Goal: Information Seeking & Learning: Learn about a topic

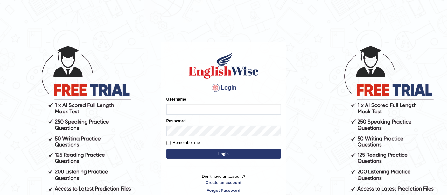
type input "ireen_parramatta"
click at [188, 150] on button "Login" at bounding box center [224, 154] width 115 height 10
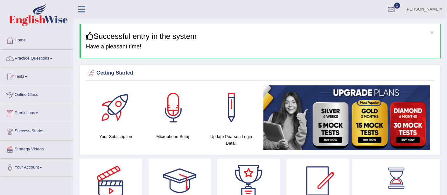
click at [397, 13] on div at bounding box center [392, 10] width 10 height 10
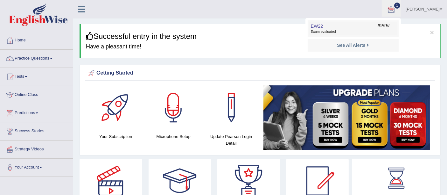
click at [381, 24] on span "Sep 8, 2025" at bounding box center [383, 25] width 11 height 5
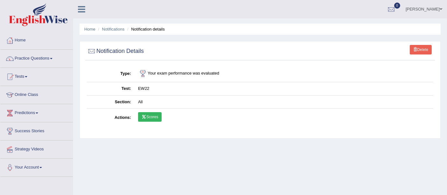
click at [424, 51] on link "Delete" at bounding box center [421, 50] width 22 height 10
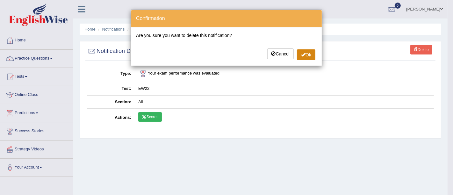
click at [302, 50] on button "Ok" at bounding box center [306, 54] width 18 height 11
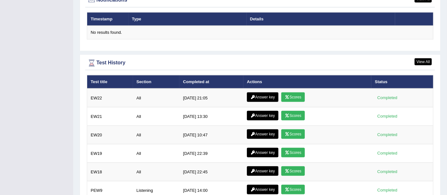
scroll to position [789, 0]
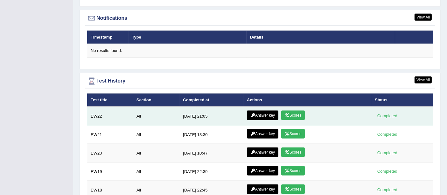
click at [285, 114] on link "Scores" at bounding box center [294, 116] width 24 height 10
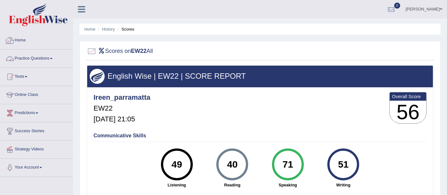
click at [11, 41] on div at bounding box center [10, 41] width 10 height 10
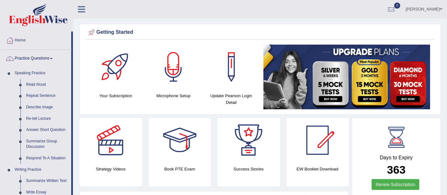
drag, startPoint x: 72, startPoint y: 129, endPoint x: 221, endPoint y: 105, distance: 150.4
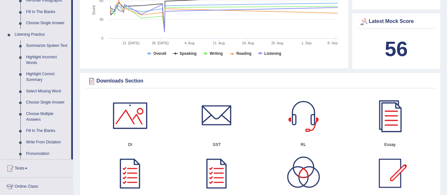
scroll to position [251, 0]
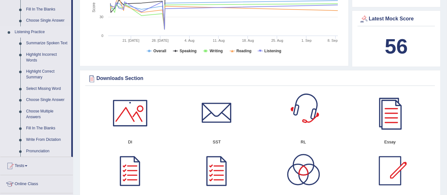
click at [32, 36] on link "Listening Practice" at bounding box center [42, 31] width 60 height 11
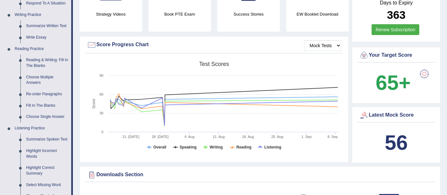
scroll to position [129, 0]
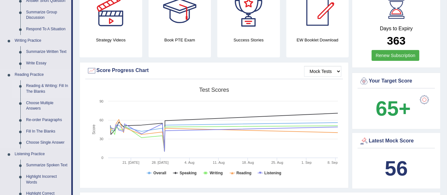
click at [33, 90] on link "Reading & Writing: Fill In The Blanks" at bounding box center [47, 88] width 48 height 17
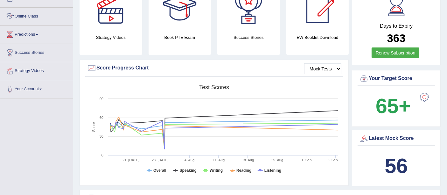
scroll to position [195, 0]
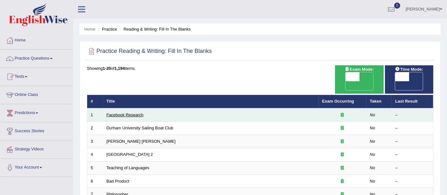
click at [140, 112] on link "Facebook Research" at bounding box center [125, 114] width 37 height 5
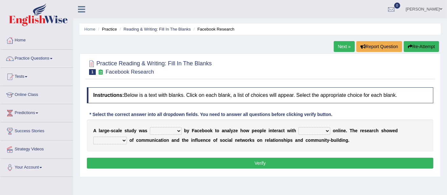
click at [165, 130] on select "surveyed had asked made" at bounding box center [166, 131] width 32 height 8
select select "made"
click at [150, 127] on select "surveyed had asked made" at bounding box center [166, 131] width 32 height 8
click at [155, 129] on select "surveyed had asked made" at bounding box center [166, 131] width 32 height 8
click at [314, 130] on select "together all each other another" at bounding box center [315, 131] width 32 height 8
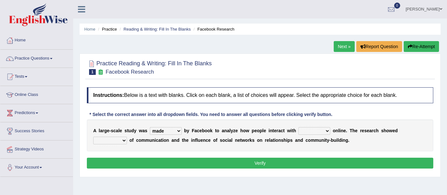
select select "all"
click at [299, 127] on select "together all each other another" at bounding box center [315, 131] width 32 height 8
click at [117, 140] on select "advantages standards fellowships patterns" at bounding box center [110, 141] width 34 height 8
select select "advantages"
click at [93, 137] on select "advantages standards fellowships patterns" at bounding box center [110, 141] width 34 height 8
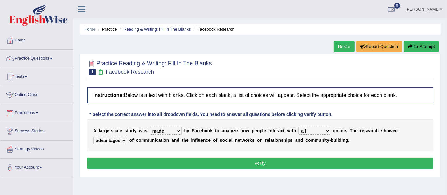
click at [138, 160] on button "Verify" at bounding box center [260, 163] width 347 height 11
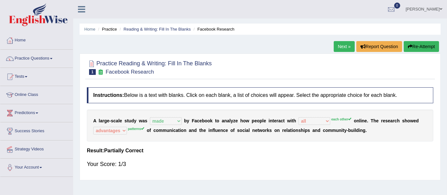
click at [415, 45] on button "Re-Attempt" at bounding box center [421, 46] width 35 height 11
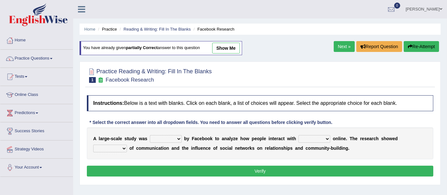
click at [170, 137] on select "surveyed had asked made" at bounding box center [166, 139] width 32 height 8
select select "made"
click at [150, 135] on select "surveyed had asked made" at bounding box center [166, 139] width 32 height 8
click at [317, 135] on select "together all each other another" at bounding box center [315, 139] width 32 height 8
select select "each other"
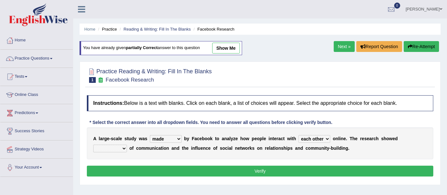
click at [299, 135] on select "together all each other another" at bounding box center [315, 139] width 32 height 8
click at [122, 149] on select "advantages standards fellowships patterns" at bounding box center [110, 149] width 34 height 8
select select "patterns"
click at [93, 145] on select "advantages standards fellowships patterns" at bounding box center [110, 149] width 34 height 8
click at [148, 168] on button "Verify" at bounding box center [260, 171] width 347 height 11
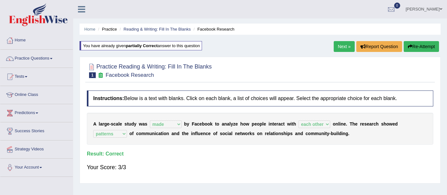
click at [343, 44] on link "Next »" at bounding box center [344, 46] width 21 height 11
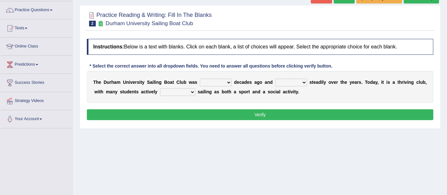
scroll to position [49, 0]
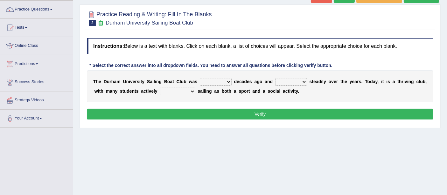
click at [223, 79] on select "found fund founded find" at bounding box center [216, 82] width 32 height 8
select select "founded"
click at [200, 78] on select "found fund founded find" at bounding box center [216, 82] width 32 height 8
click at [299, 78] on select "grow growing has grown grown" at bounding box center [291, 82] width 32 height 8
select select "has grown"
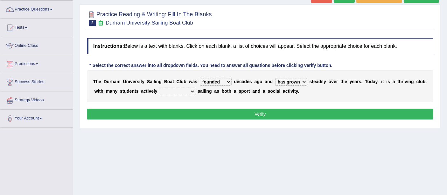
click at [275, 78] on select "grow growing has grown grown" at bounding box center [291, 82] width 32 height 8
click at [182, 90] on select "enjoy enjoyed are enjoying enjoying" at bounding box center [177, 92] width 35 height 8
select select "enjoy"
click at [160, 88] on select "enjoy enjoyed are enjoying enjoying" at bounding box center [177, 92] width 35 height 8
click at [174, 110] on button "Verify" at bounding box center [260, 114] width 347 height 11
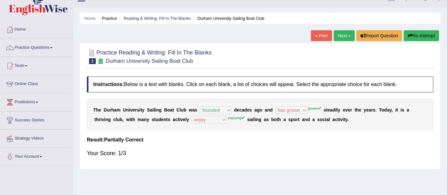
scroll to position [10, 0]
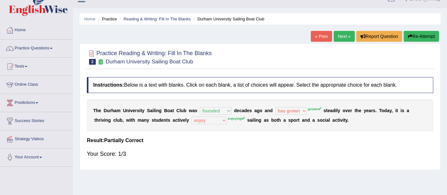
click at [342, 33] on link "Next »" at bounding box center [344, 36] width 21 height 11
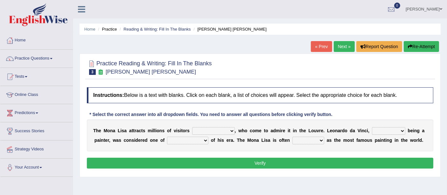
click at [214, 130] on select "around the year the all year all year round per year" at bounding box center [213, 131] width 43 height 8
select select "per year"
click at [192, 127] on select "around the year the all year all year round per year" at bounding box center [213, 131] width 43 height 8
click at [381, 129] on select "rather than as much as as well as as long as" at bounding box center [388, 131] width 33 height 8
select select "rather than"
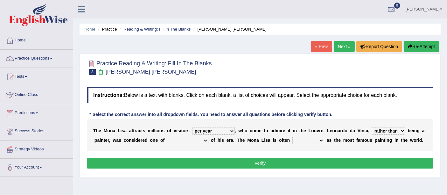
click at [372, 127] on select "rather than as much as as well as as long as" at bounding box center [388, 131] width 33 height 8
click at [192, 142] on select "better artists artist the better artist the best artists" at bounding box center [187, 141] width 41 height 8
select select "the best artists"
click at [167, 137] on select "better artists artist the better artist the best artists" at bounding box center [187, 141] width 41 height 8
click at [321, 138] on select "classified suggested predicted described" at bounding box center [309, 141] width 32 height 8
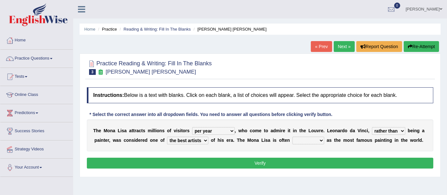
select select "classified"
click at [293, 137] on select "classified suggested predicted described" at bounding box center [309, 141] width 32 height 8
click at [309, 166] on button "Verify" at bounding box center [260, 163] width 347 height 11
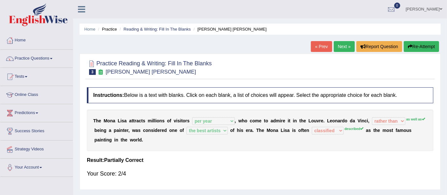
click at [344, 47] on link "Next »" at bounding box center [344, 46] width 21 height 11
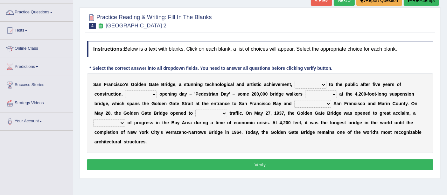
scroll to position [50, 0]
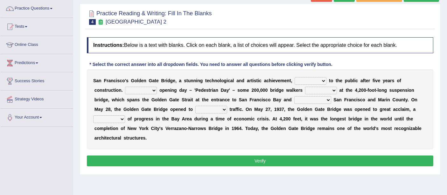
click at [313, 75] on div "S a n F r a n c i s c o ' s G o l d e n G a t e B r i d g e , a s t u n n i n g…" at bounding box center [260, 109] width 347 height 80
click at [313, 76] on div "S a n F r a n c i s c o ' s G o l d e n G a t e B r i d g e , a s t u n n i n g…" at bounding box center [260, 109] width 347 height 80
click at [313, 78] on select "opens closes appears equals" at bounding box center [311, 81] width 32 height 8
select select "opens"
click at [295, 77] on select "opens closes appears equals" at bounding box center [311, 81] width 32 height 8
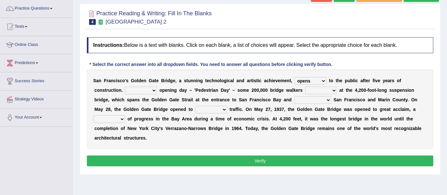
click at [150, 89] on select "On During Since When" at bounding box center [141, 91] width 32 height 8
select select "On"
click at [125, 87] on select "On During Since When" at bounding box center [141, 91] width 32 height 8
click at [148, 91] on select "On During Since When" at bounding box center [141, 91] width 32 height 8
click at [153, 88] on select "On During Since When" at bounding box center [141, 91] width 32 height 8
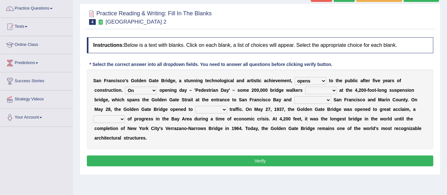
click at [325, 89] on select "stationed looked marveled laughed" at bounding box center [321, 91] width 32 height 8
select select "laughed"
click at [305, 87] on select "stationed looked marveled laughed" at bounding box center [321, 91] width 32 height 8
click at [216, 102] on div "S a n F r a n c i s c o ' s G o l d e n G a t e B r i d g e , a s t u n n i n g…" at bounding box center [260, 109] width 347 height 80
click at [215, 107] on select "aquatic vehicular airborne watertight" at bounding box center [212, 110] width 32 height 8
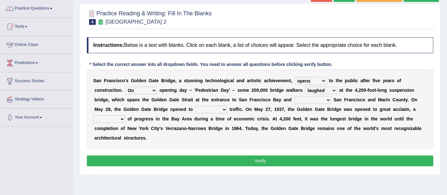
select select "watertight"
click at [196, 106] on select "aquatic vehicular airborne watertight" at bounding box center [212, 110] width 32 height 8
click at [118, 118] on select "denial symbol technique yield" at bounding box center [109, 119] width 32 height 8
select select "technique"
click at [93, 115] on select "denial symbol technique yield" at bounding box center [109, 119] width 32 height 8
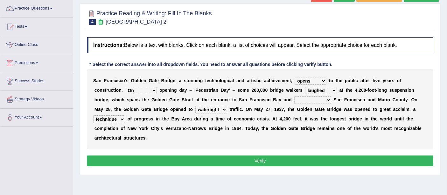
click at [205, 110] on select "aquatic vehicular airborne watertight" at bounding box center [212, 110] width 32 height 8
select select "airborne"
click at [196, 106] on select "aquatic vehicular airborne watertight" at bounding box center [212, 110] width 32 height 8
click at [222, 161] on button "Verify" at bounding box center [260, 160] width 347 height 11
click at [309, 96] on select "separates connects channels differentiates" at bounding box center [313, 100] width 37 height 8
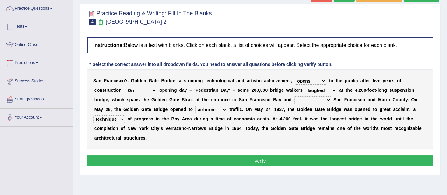
select select "channels"
click at [295, 96] on select "separates connects channels differentiates" at bounding box center [313, 100] width 37 height 8
click at [300, 158] on button "Verify" at bounding box center [260, 160] width 347 height 11
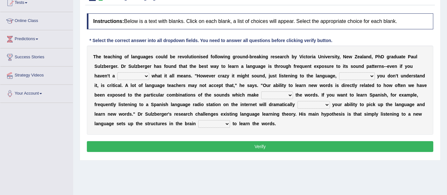
scroll to position [71, 0]
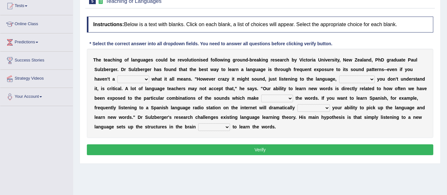
click at [116, 76] on b at bounding box center [116, 78] width 3 height 5
click at [126, 77] on select "dew claw clue due" at bounding box center [134, 79] width 32 height 8
select select "dew"
click at [118, 75] on select "dew claw clue due" at bounding box center [134, 79] width 32 height 8
click at [353, 75] on select "but also all together even though if so" at bounding box center [358, 79] width 36 height 8
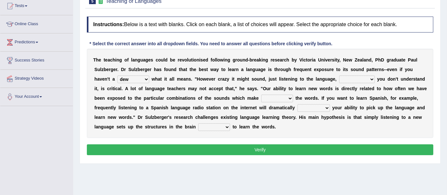
select select "even though"
click at [340, 75] on select "but also all together even though if so" at bounding box center [358, 79] width 36 height 8
click at [145, 78] on select "dew claw clue due" at bounding box center [134, 79] width 32 height 8
select select "clue"
click at [118, 75] on select "dew claw clue due" at bounding box center [134, 79] width 32 height 8
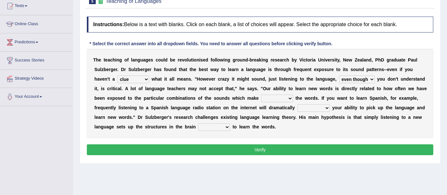
click at [286, 97] on select "down up of on" at bounding box center [277, 99] width 32 height 8
select select "on"
click at [261, 95] on select "down up of on" at bounding box center [277, 99] width 32 height 8
click at [324, 106] on select "evaluate exaggerate describe boost" at bounding box center [314, 108] width 32 height 8
select select "boost"
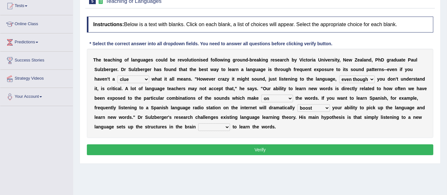
click at [298, 104] on select "evaluate exaggerate describe boost" at bounding box center [314, 108] width 32 height 8
click at [217, 123] on select "requiring required directed to require" at bounding box center [214, 127] width 32 height 8
select select "to require"
click at [198, 123] on select "requiring required directed to require" at bounding box center [214, 127] width 32 height 8
click at [236, 154] on div "Instructions: Below is a text with blanks. Click on each blank, a list of choic…" at bounding box center [260, 86] width 350 height 147
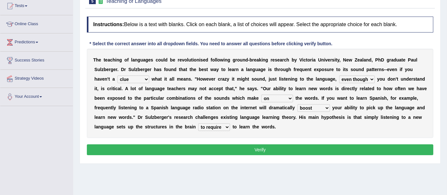
click at [243, 149] on button "Verify" at bounding box center [260, 149] width 347 height 11
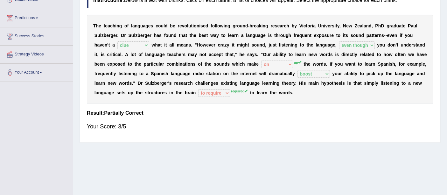
scroll to position [0, 0]
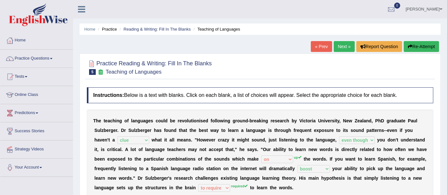
click at [340, 45] on link "Next »" at bounding box center [344, 46] width 21 height 11
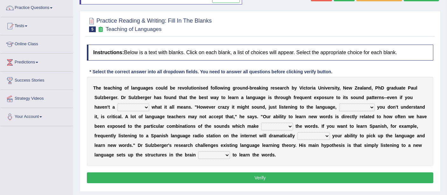
scroll to position [51, 0]
click at [137, 104] on select "dew claw clue due" at bounding box center [134, 108] width 32 height 8
select select "clue"
click at [118, 104] on select "dew claw clue due" at bounding box center [134, 108] width 32 height 8
click at [352, 105] on select "but also all together even though if so" at bounding box center [358, 108] width 36 height 8
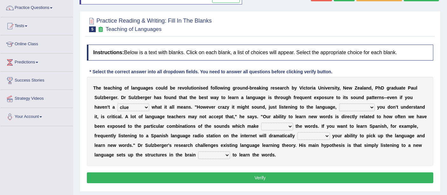
select select "even though"
click at [340, 104] on select "but also all together even though if so" at bounding box center [358, 108] width 36 height 8
click at [288, 129] on div "T h e t e a c h i n g o f l a n g u a g e s c o u l d b e r e v o l u t i o n i…" at bounding box center [260, 121] width 347 height 89
click at [287, 126] on select "down up of on" at bounding box center [277, 127] width 32 height 8
select select "up"
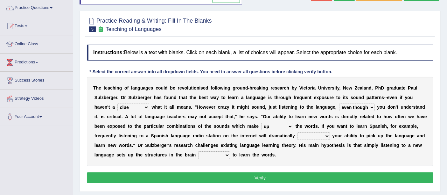
click at [261, 123] on select "down up of on" at bounding box center [277, 127] width 32 height 8
click at [316, 138] on select "evaluate exaggerate describe boost" at bounding box center [314, 136] width 32 height 8
select select "boost"
click at [298, 132] on select "evaluate exaggerate describe boost" at bounding box center [314, 136] width 32 height 8
click at [207, 159] on div "T h e t e a c h i n g o f l a n g u a g e s c o u l d b e r e v o l u t i o n i…" at bounding box center [260, 121] width 347 height 89
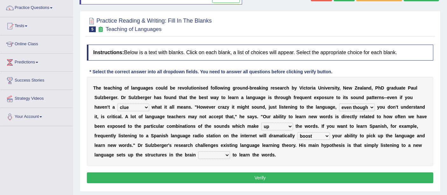
click at [215, 154] on select "requiring required directed to require" at bounding box center [214, 155] width 32 height 8
select select "required"
click at [198, 151] on select "requiring required directed to require" at bounding box center [214, 155] width 32 height 8
click at [247, 179] on button "Verify" at bounding box center [260, 177] width 347 height 11
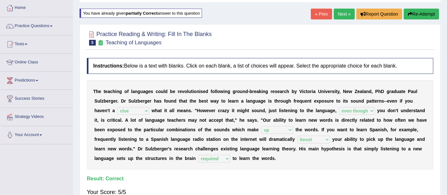
scroll to position [0, 0]
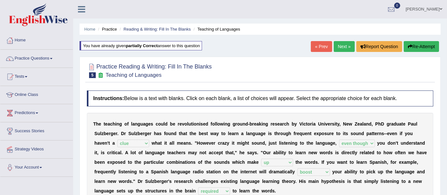
click at [336, 48] on link "Next »" at bounding box center [344, 46] width 21 height 11
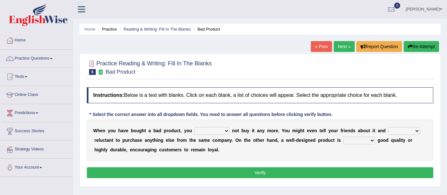
click at [220, 128] on select "would have should have should" at bounding box center [212, 131] width 35 height 8
select select "would"
click at [195, 127] on select "would have should have should" at bounding box center [212, 131] width 35 height 8
click at [407, 131] on select "is are be being" at bounding box center [405, 131] width 32 height 8
select select "being"
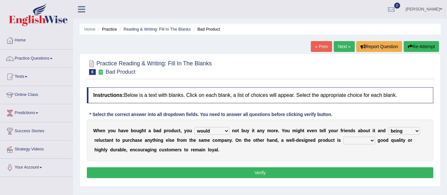
click at [389, 127] on select "is are be being" at bounding box center [405, 131] width 32 height 8
click at [411, 129] on select "is are be being" at bounding box center [405, 131] width 32 height 8
click at [363, 153] on div "W h e n y o u h a v e b o u g h t a b a d p r o d u c t , y o u would have shou…" at bounding box center [260, 139] width 347 height 41
click at [370, 140] on select "both also neither either" at bounding box center [360, 141] width 32 height 8
click at [344, 137] on select "both also neither either" at bounding box center [360, 141] width 32 height 8
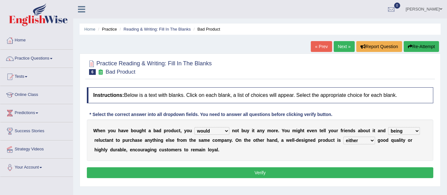
click at [366, 139] on select "both also neither either" at bounding box center [360, 141] width 32 height 8
click at [344, 137] on select "both also neither either" at bounding box center [360, 141] width 32 height 8
click at [367, 137] on select "both also neither either" at bounding box center [360, 141] width 32 height 8
select select "either"
click at [344, 137] on select "both also neither either" at bounding box center [360, 141] width 32 height 8
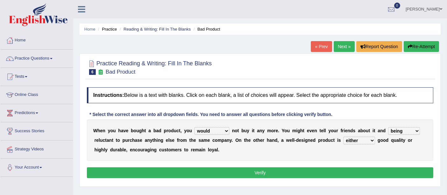
click at [340, 156] on div "W h e n y o u h a v e b o u g h t a b a d p r o d u c t , y o u would have shou…" at bounding box center [260, 139] width 347 height 41
click at [325, 177] on button "Verify" at bounding box center [260, 172] width 347 height 11
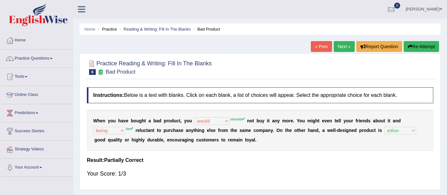
click at [313, 44] on link "« Prev" at bounding box center [321, 46] width 21 height 11
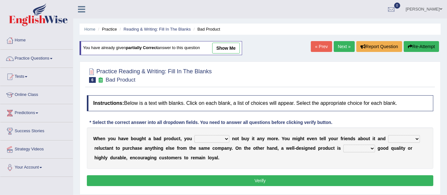
select select "should"
click at [195, 135] on select "would have should have should" at bounding box center [212, 139] width 35 height 8
click at [397, 139] on select "is are be being" at bounding box center [405, 139] width 32 height 8
select select "be"
click at [389, 135] on select "is are be being" at bounding box center [405, 139] width 32 height 8
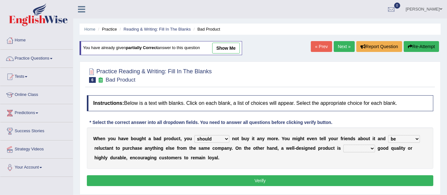
click at [366, 145] on select "both also neither either" at bounding box center [360, 149] width 32 height 8
select select "either"
click at [344, 145] on select "both also neither either" at bounding box center [360, 149] width 32 height 8
click at [349, 179] on button "Verify" at bounding box center [260, 180] width 347 height 11
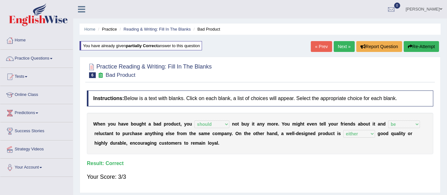
click at [342, 49] on link "Next »" at bounding box center [344, 46] width 21 height 11
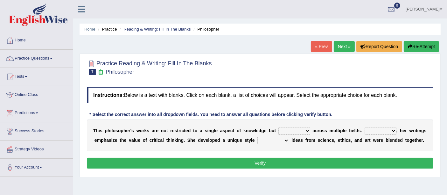
click at [300, 131] on select "constrain contain assemble extend" at bounding box center [295, 131] width 32 height 8
select select "constrain"
click at [279, 127] on select "constrain contain assemble extend" at bounding box center [295, 131] width 32 height 8
click at [395, 129] on select "Rather So Moreover Likely" at bounding box center [381, 131] width 32 height 8
select select "So"
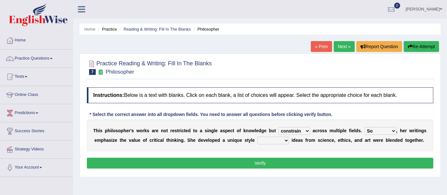
click at [365, 127] on select "Rather So Moreover Likely" at bounding box center [381, 131] width 32 height 8
click at [276, 140] on select "in that that which in which" at bounding box center [274, 141] width 32 height 8
click at [258, 137] on select "in that that which in which" at bounding box center [274, 141] width 32 height 8
click at [282, 139] on select "in that that which in which" at bounding box center [274, 141] width 32 height 8
select select "that"
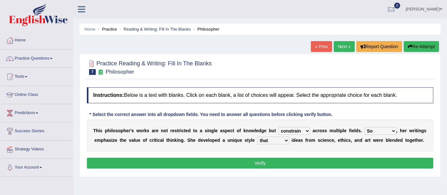
click at [258, 137] on select "in that that which in which" at bounding box center [274, 141] width 32 height 8
click at [267, 166] on button "Verify" at bounding box center [260, 163] width 347 height 11
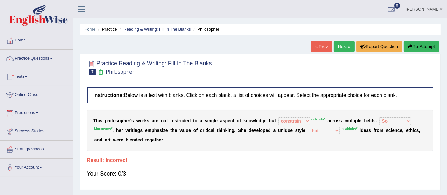
click at [417, 50] on button "Re-Attempt" at bounding box center [421, 46] width 35 height 11
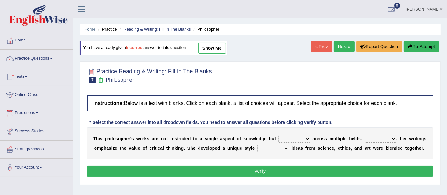
select select "extend"
click at [279, 135] on select "constrain contain assemble extend" at bounding box center [295, 139] width 32 height 8
click at [383, 139] on select "Rather So Moreover Likely" at bounding box center [381, 139] width 32 height 8
select select "Moreover"
click at [365, 135] on select "Rather So Moreover Likely" at bounding box center [381, 139] width 32 height 8
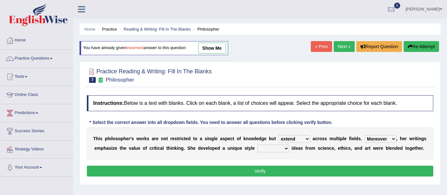
drag, startPoint x: 377, startPoint y: 170, endPoint x: 287, endPoint y: 146, distance: 93.5
click at [287, 146] on div "Instructions: Below is a text with blanks. Click on each blank, a list of choic…" at bounding box center [260, 136] width 350 height 89
click at [287, 146] on select "in that that which in which" at bounding box center [274, 149] width 32 height 8
select select "in which"
click at [258, 145] on select "in that that which in which" at bounding box center [274, 149] width 32 height 8
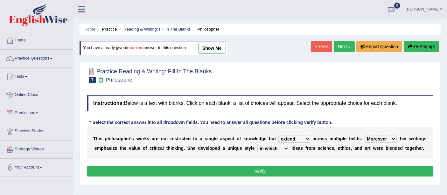
click at [292, 163] on div "Instructions: Below is a text with blanks. Click on each blank, a list of choic…" at bounding box center [260, 136] width 350 height 89
click at [290, 167] on button "Verify" at bounding box center [260, 171] width 347 height 11
